Goal: Use online tool/utility: Utilize a website feature to perform a specific function

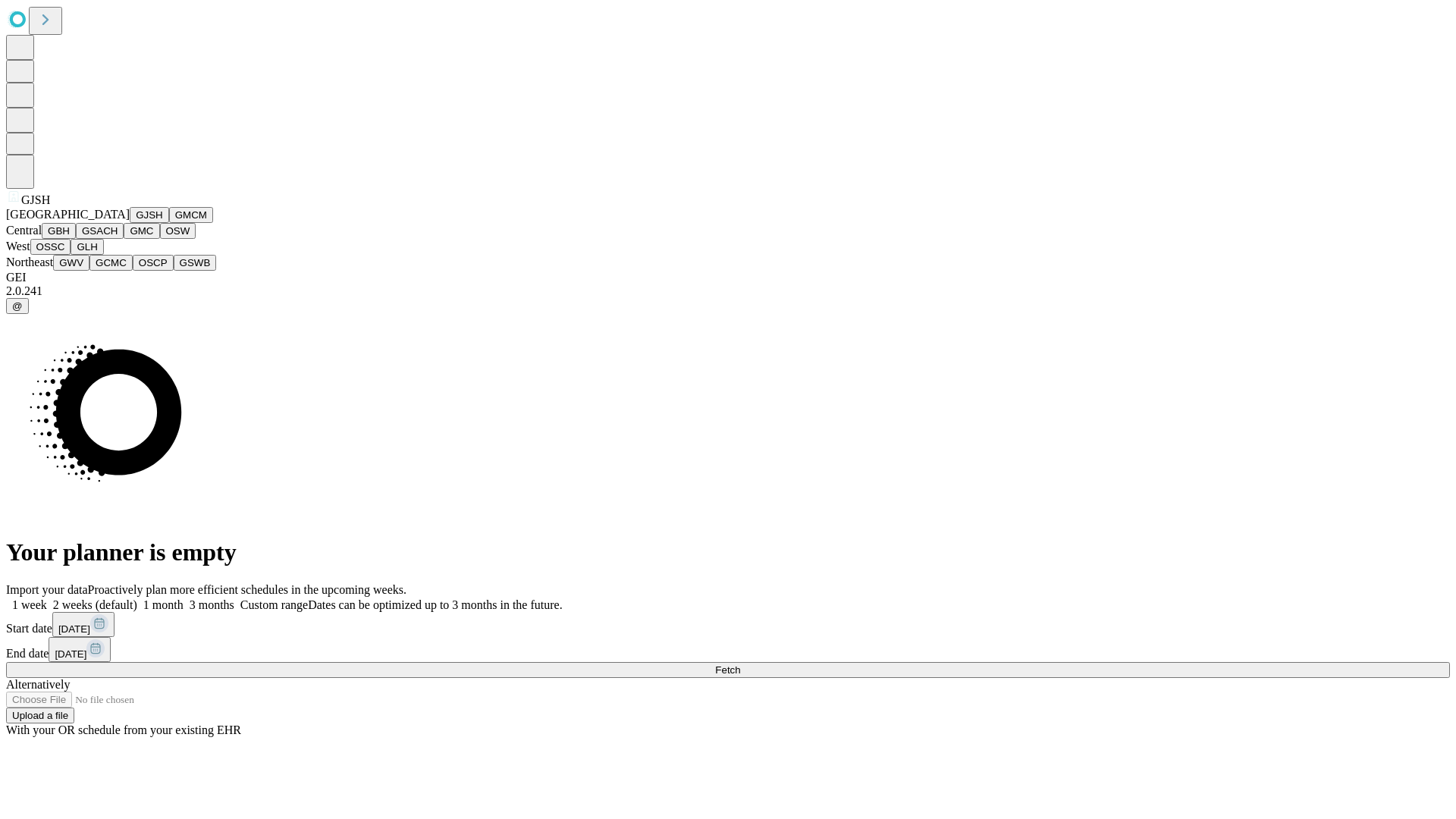
click at [130, 223] on button "GJSH" at bounding box center [149, 215] width 39 height 16
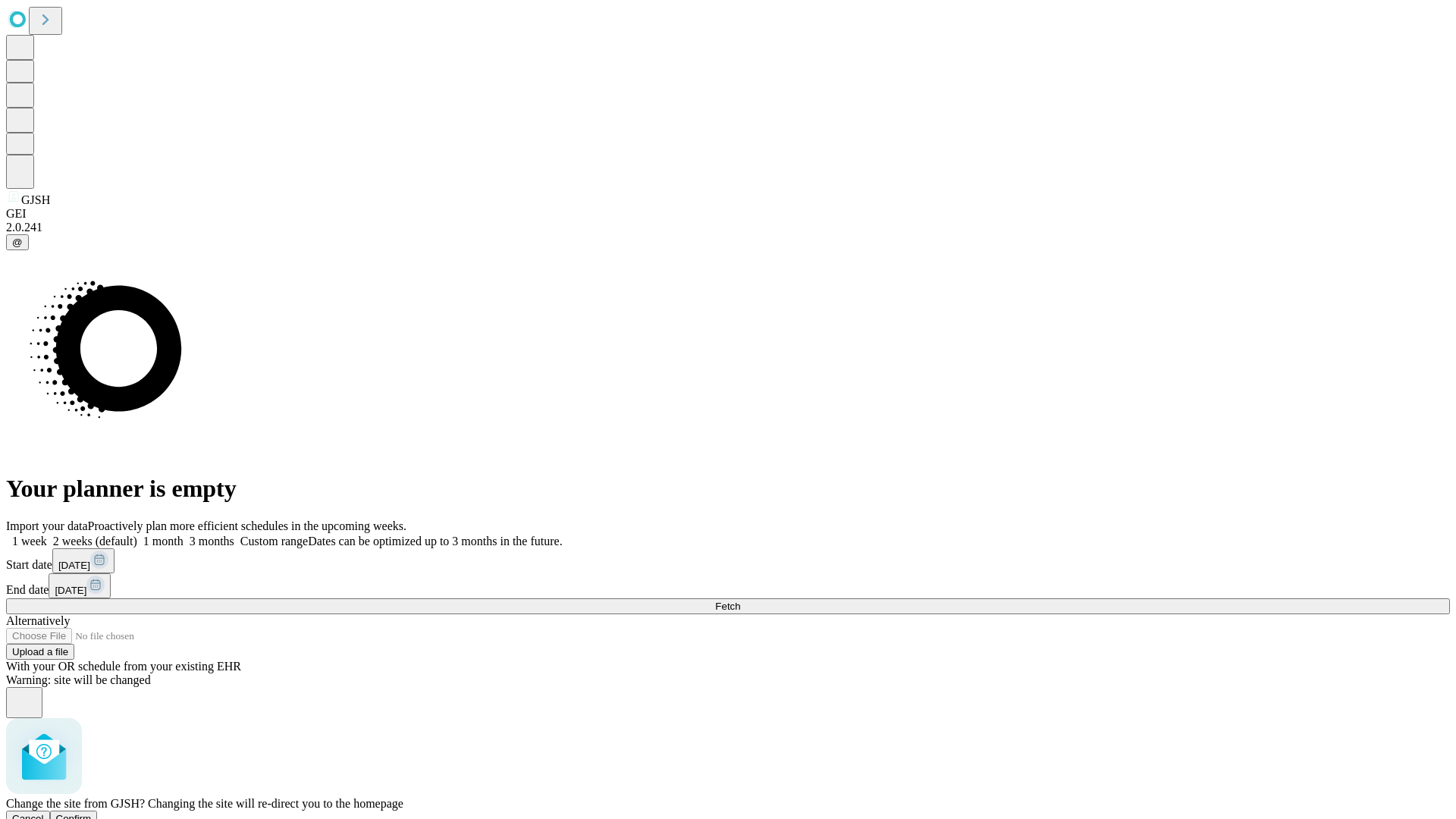
click at [92, 813] on span "Confirm" at bounding box center [74, 819] width 36 height 12
click at [184, 535] on label "1 month" at bounding box center [160, 541] width 46 height 13
click at [741, 601] on span "Fetch" at bounding box center [728, 607] width 25 height 12
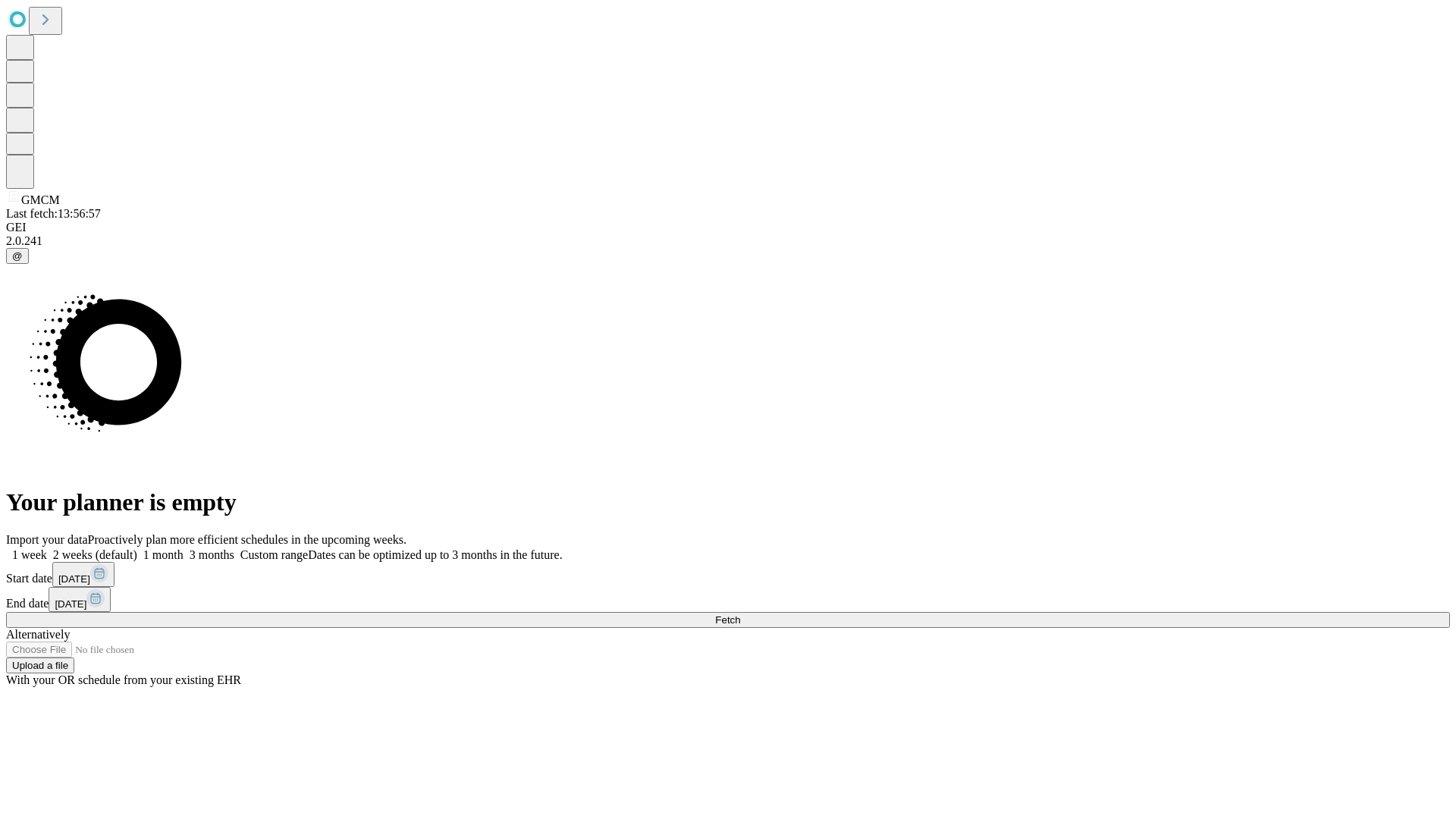
click at [184, 548] on label "1 month" at bounding box center [160, 554] width 46 height 13
click at [741, 614] on span "Fetch" at bounding box center [728, 620] width 25 height 12
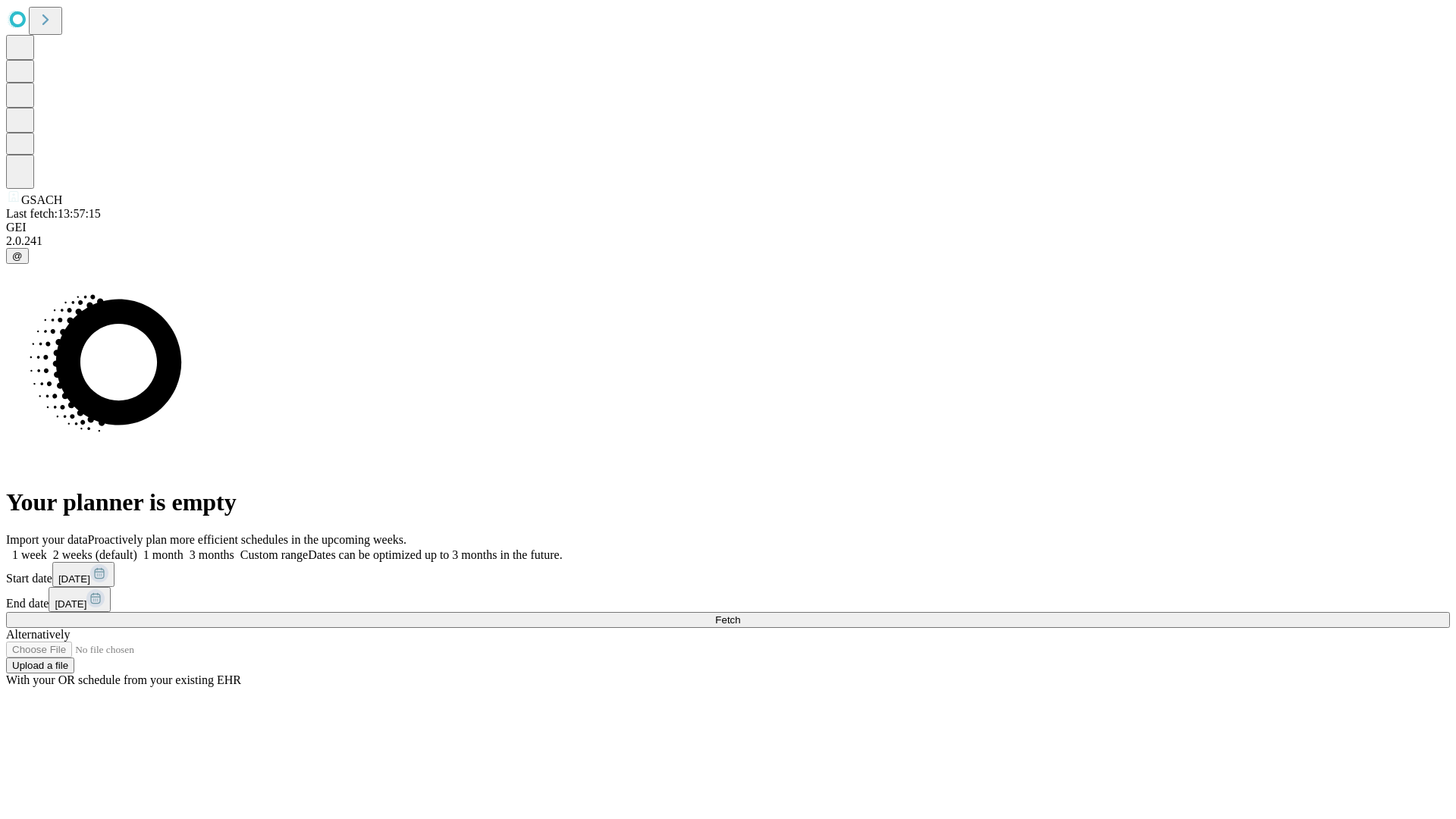
click at [184, 548] on label "1 month" at bounding box center [160, 554] width 46 height 13
click at [741, 614] on span "Fetch" at bounding box center [728, 620] width 25 height 12
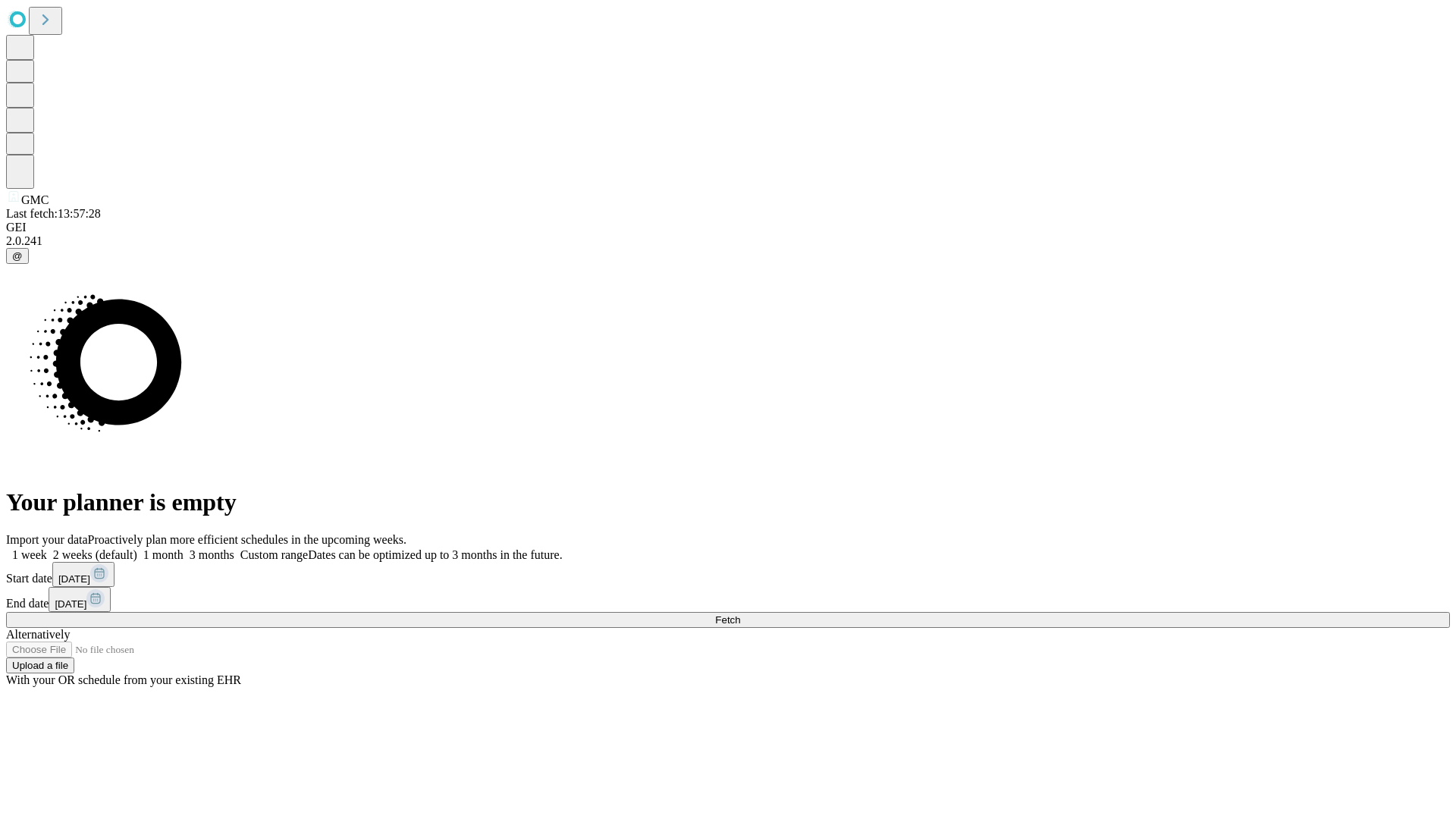
click at [184, 548] on label "1 month" at bounding box center [160, 554] width 46 height 13
click at [741, 614] on span "Fetch" at bounding box center [728, 620] width 25 height 12
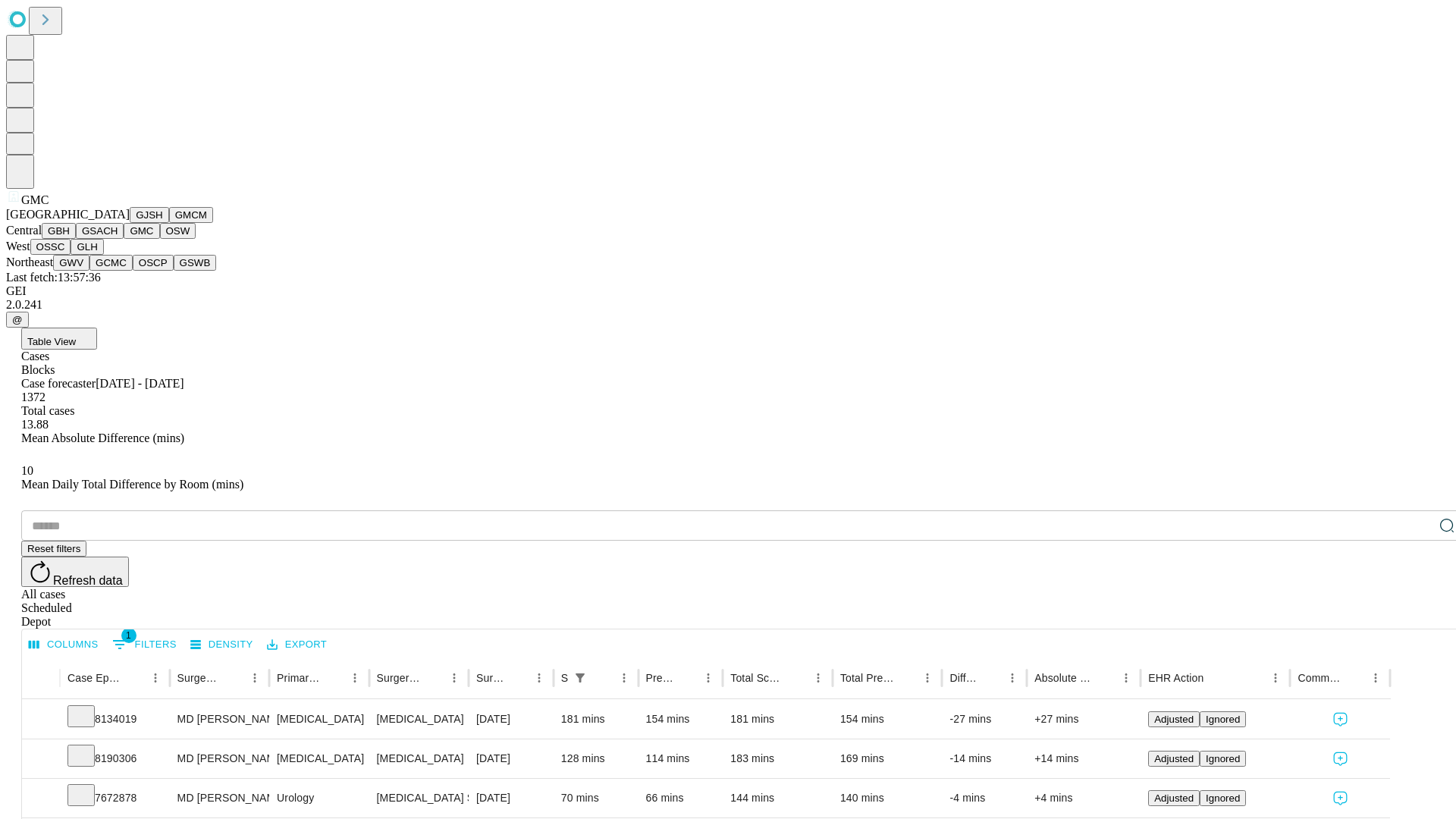
click at [160, 239] on button "OSW" at bounding box center [178, 231] width 37 height 16
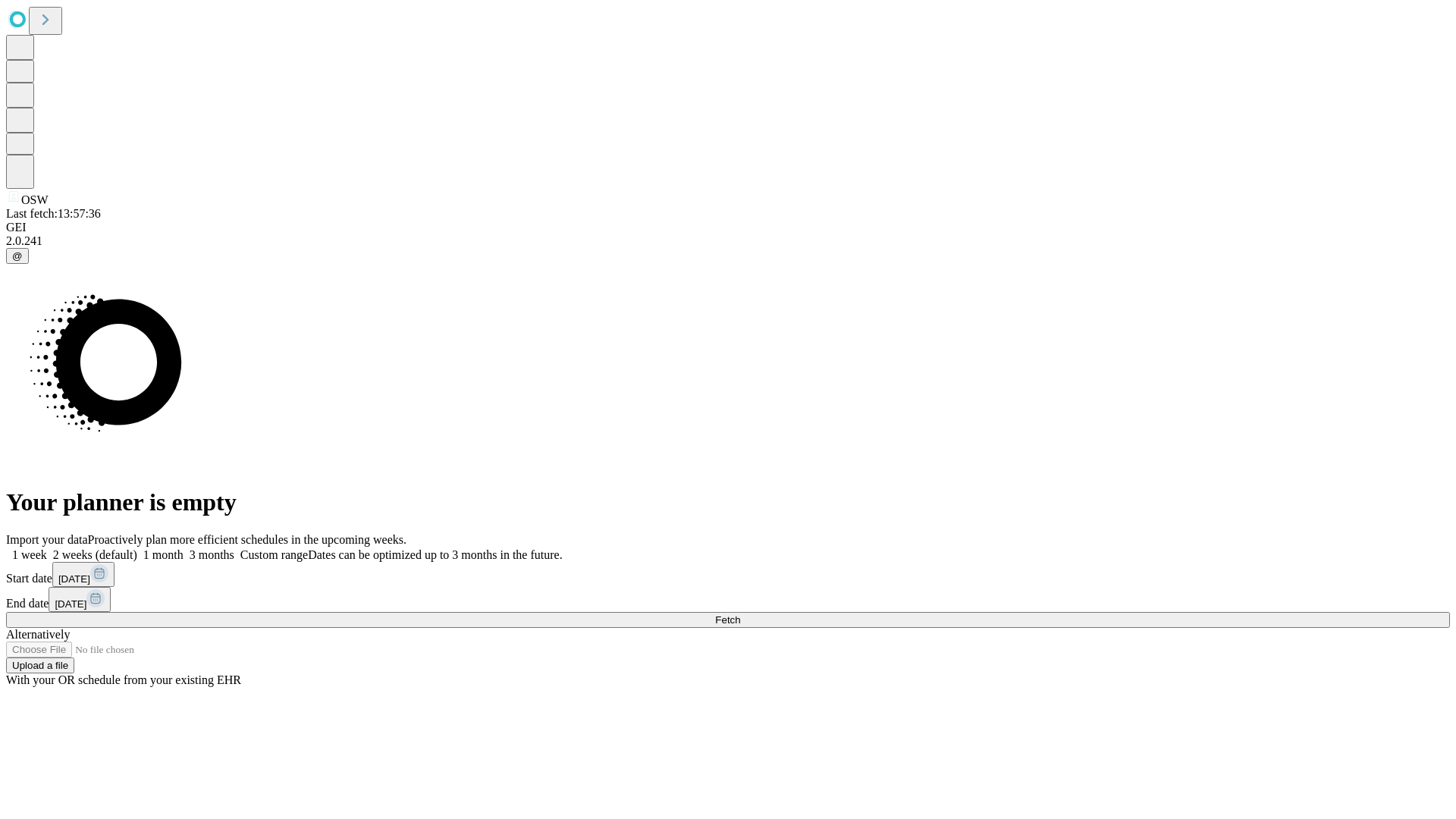
click at [184, 548] on label "1 month" at bounding box center [160, 554] width 46 height 13
click at [741, 614] on span "Fetch" at bounding box center [728, 620] width 25 height 12
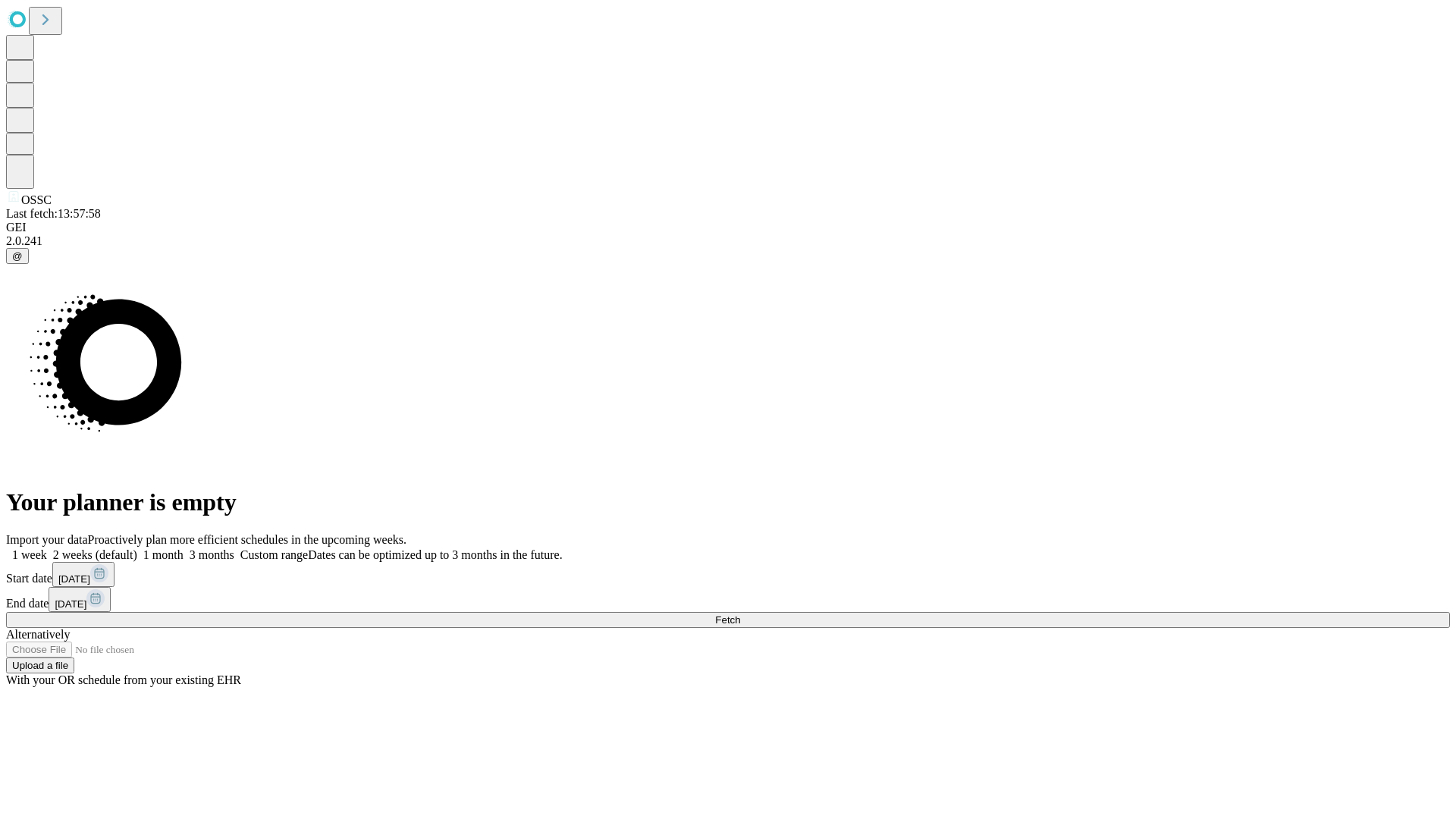
click at [184, 548] on label "1 month" at bounding box center [160, 554] width 46 height 13
click at [741, 614] on span "Fetch" at bounding box center [728, 620] width 25 height 12
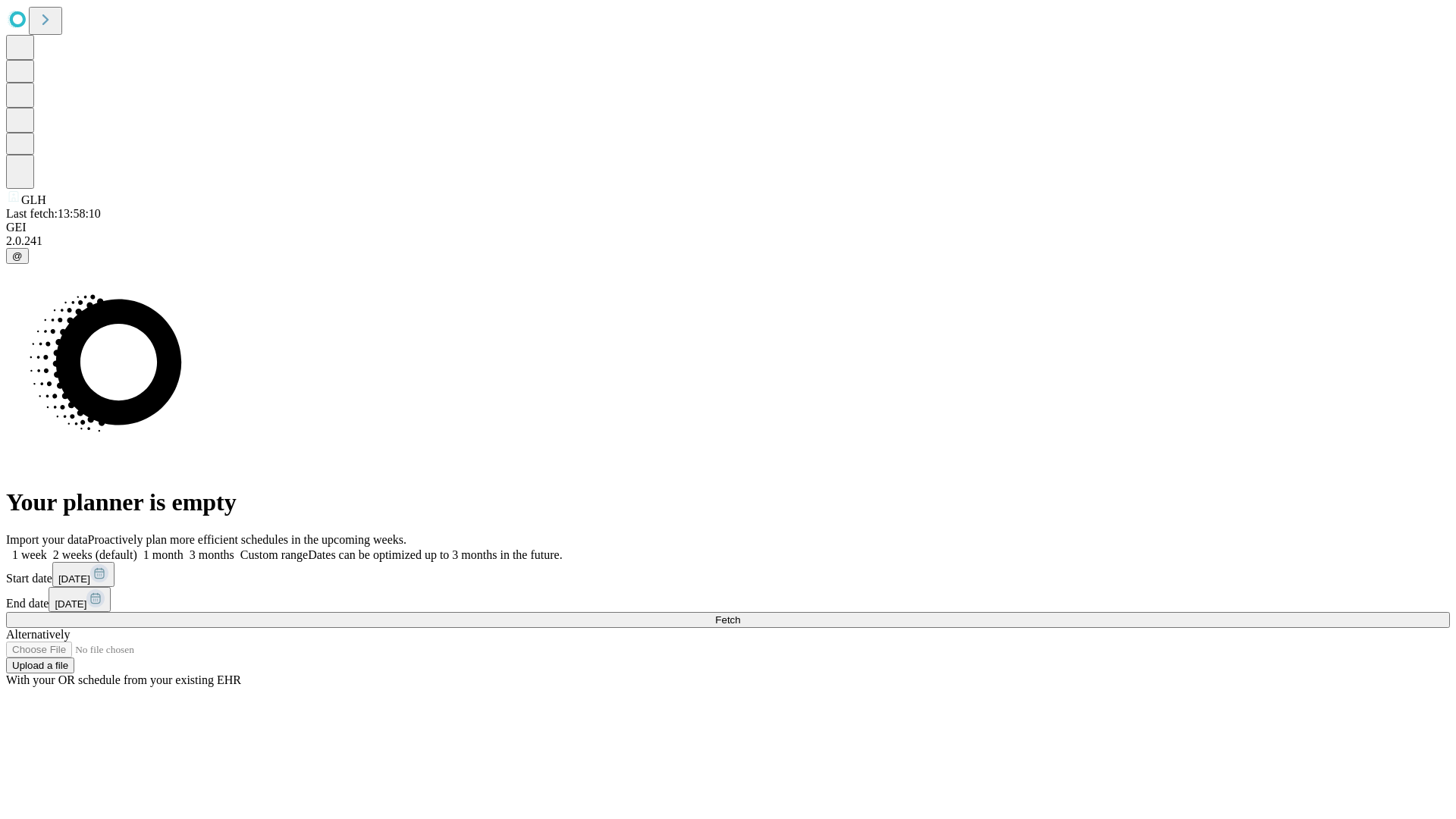
click at [184, 548] on label "1 month" at bounding box center [160, 554] width 46 height 13
click at [741, 614] on span "Fetch" at bounding box center [728, 620] width 25 height 12
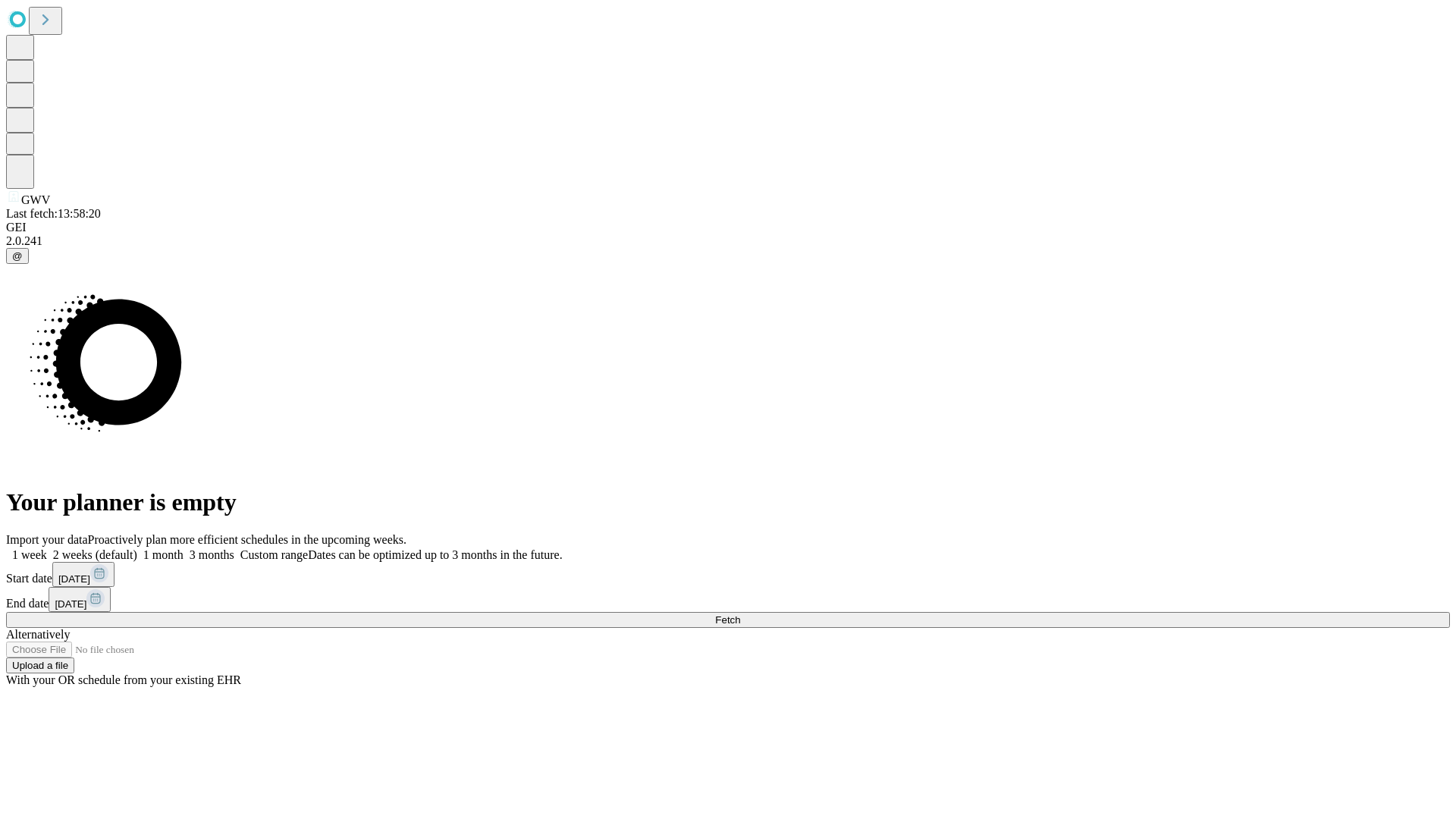
click at [184, 548] on label "1 month" at bounding box center [160, 554] width 46 height 13
click at [741, 614] on span "Fetch" at bounding box center [728, 620] width 25 height 12
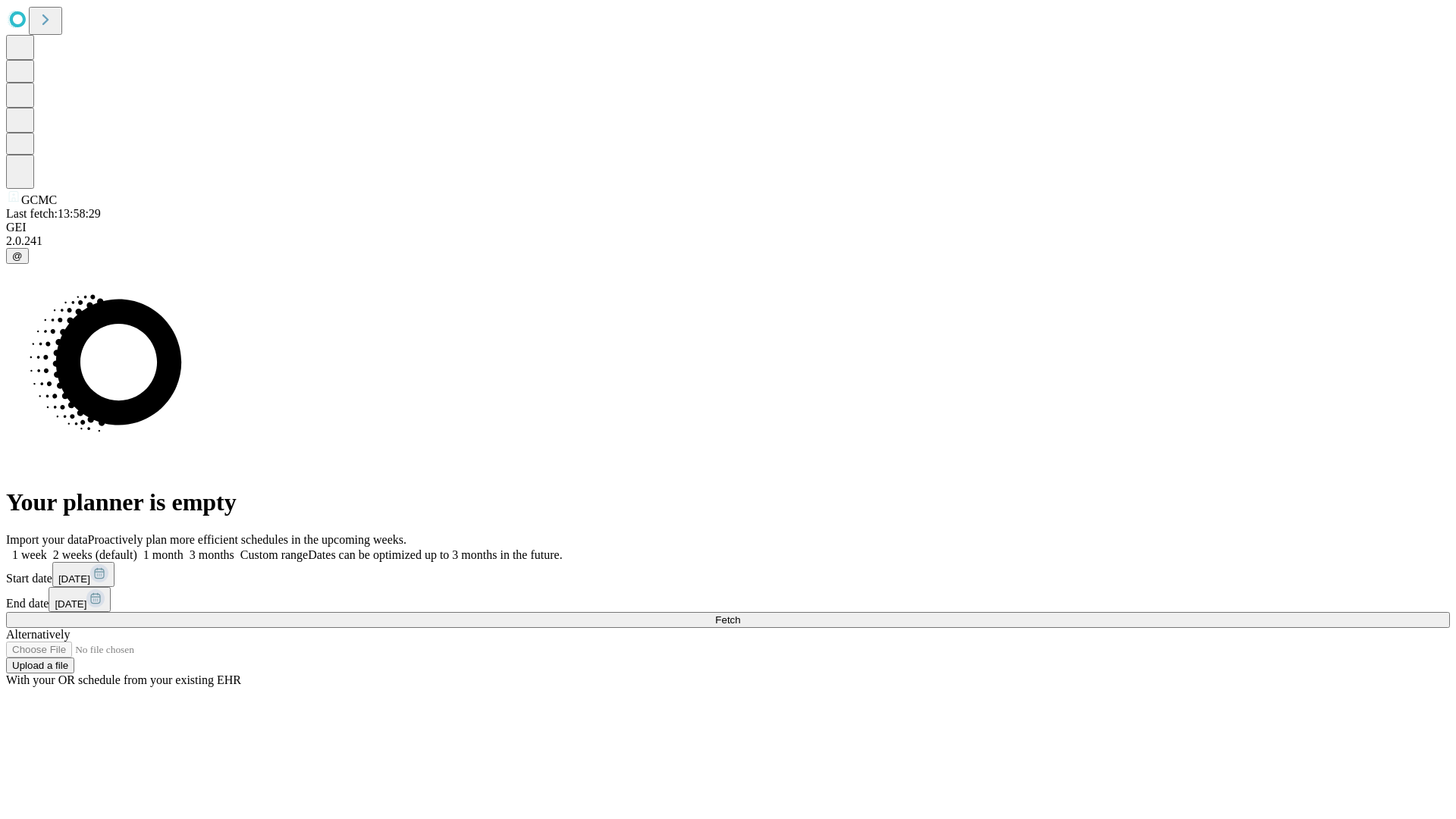
click at [184, 548] on label "1 month" at bounding box center [160, 554] width 46 height 13
click at [741, 614] on span "Fetch" at bounding box center [728, 620] width 25 height 12
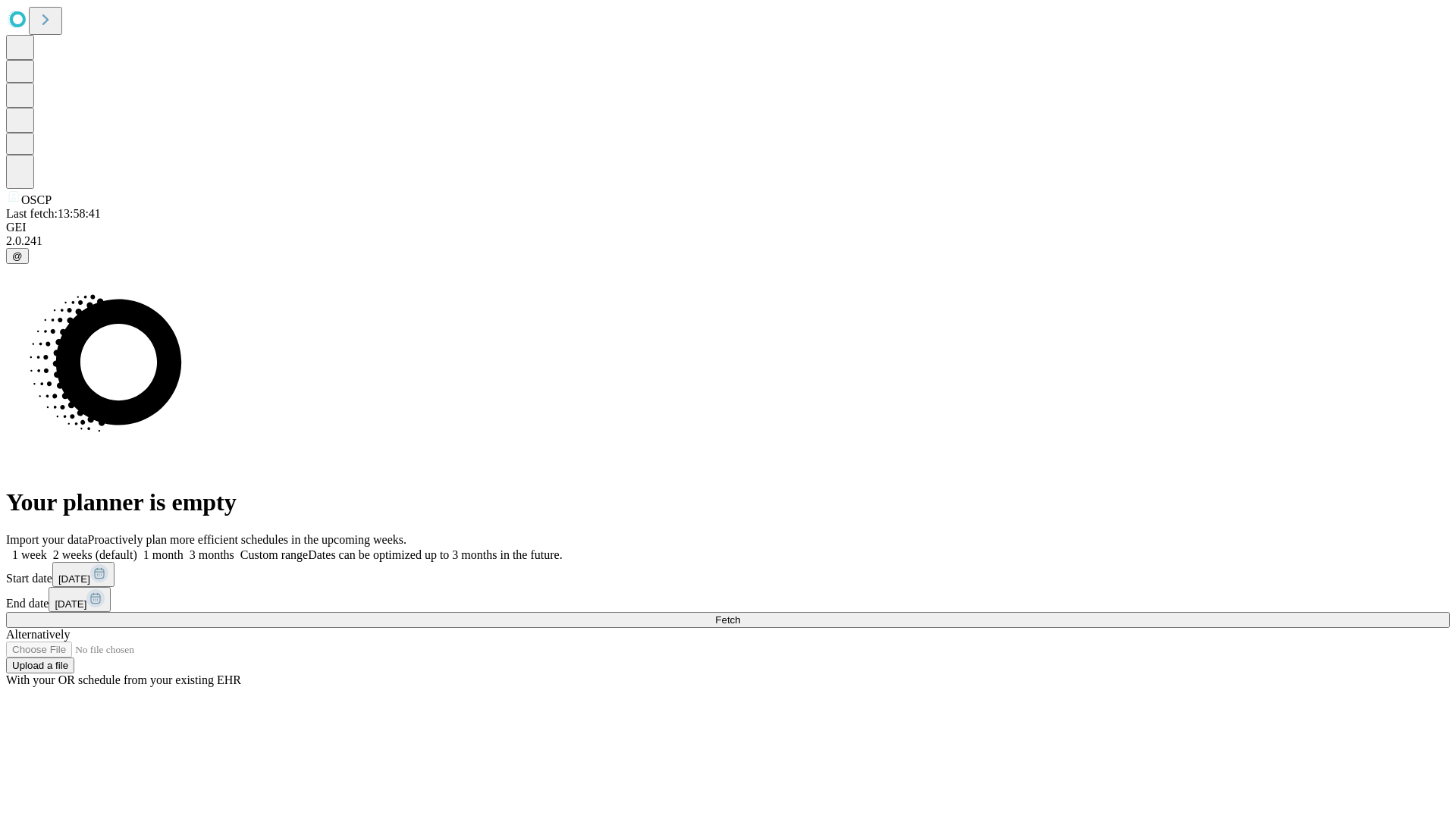
click at [184, 548] on label "1 month" at bounding box center [160, 554] width 46 height 13
click at [741, 614] on span "Fetch" at bounding box center [728, 620] width 25 height 12
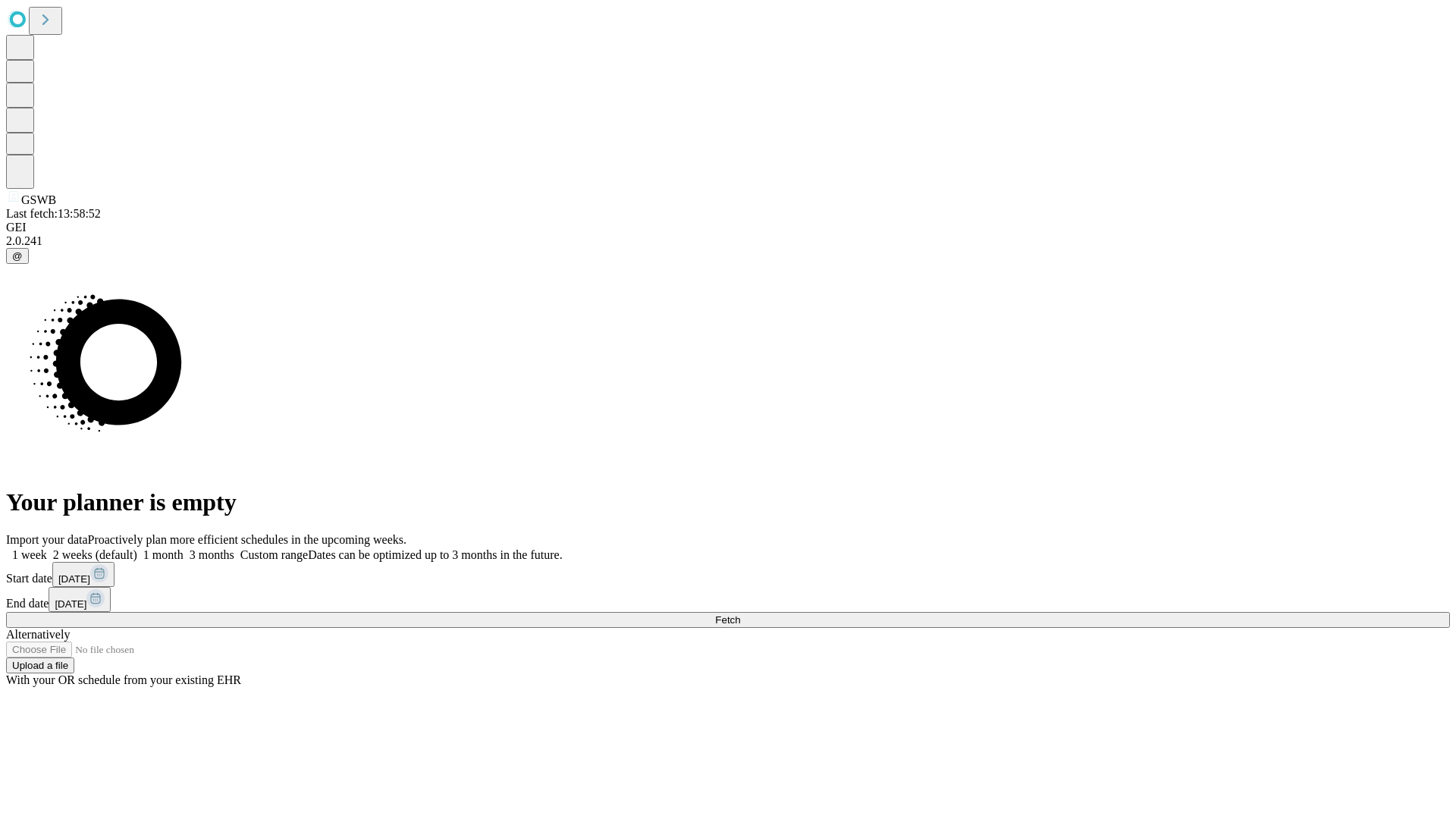
click at [184, 548] on label "1 month" at bounding box center [160, 554] width 46 height 13
click at [741, 614] on span "Fetch" at bounding box center [728, 620] width 25 height 12
